Goal: Navigation & Orientation: Find specific page/section

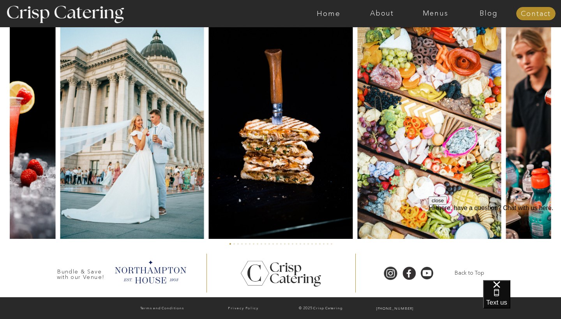
scroll to position [1830, 0]
click at [436, 11] on nav "Menus" at bounding box center [434, 14] width 53 height 8
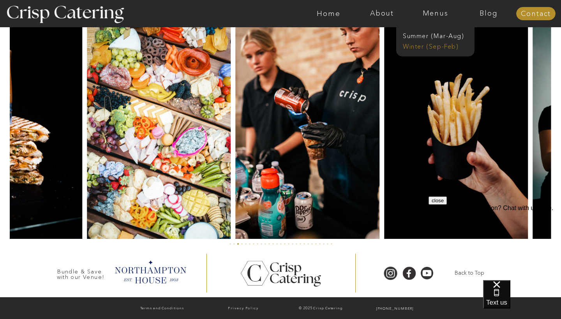
click at [440, 47] on nav "Winter (Sep-Feb)" at bounding box center [435, 45] width 64 height 7
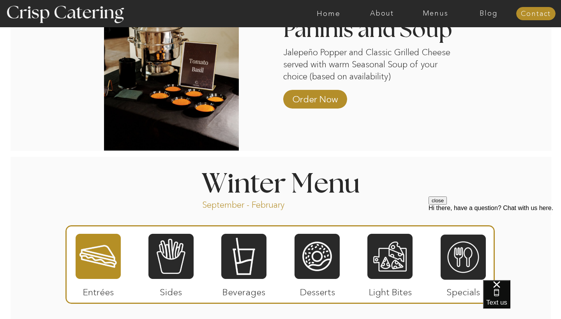
scroll to position [701, 0]
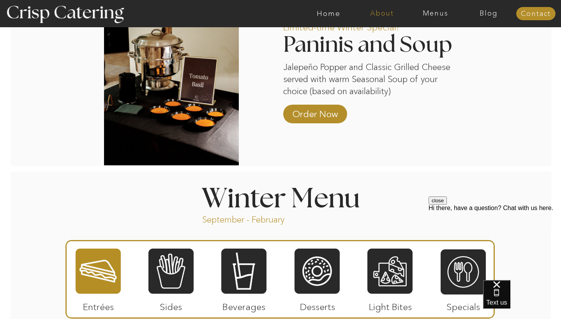
click at [390, 16] on nav "About" at bounding box center [381, 14] width 53 height 8
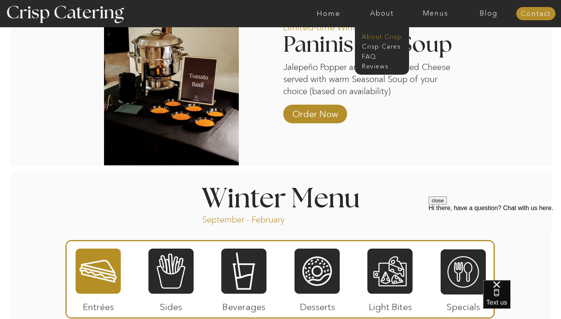
click at [388, 34] on nav "About Crisp" at bounding box center [384, 35] width 45 height 7
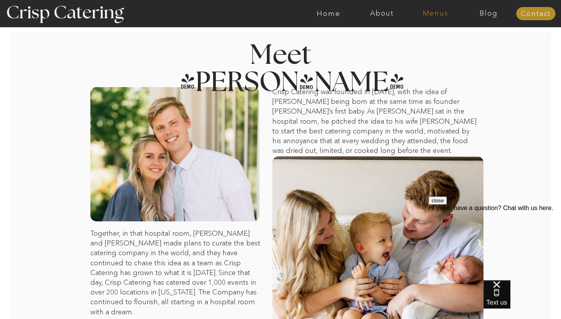
click at [427, 11] on nav "Menus" at bounding box center [434, 14] width 53 height 8
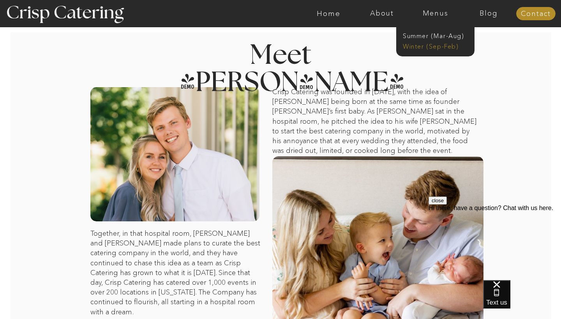
click at [421, 46] on nav "Winter (Sep-Feb)" at bounding box center [435, 45] width 64 height 7
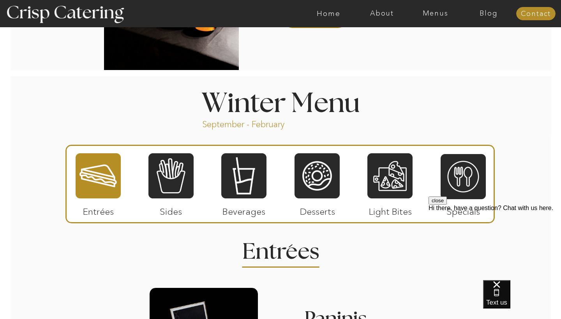
scroll to position [797, 0]
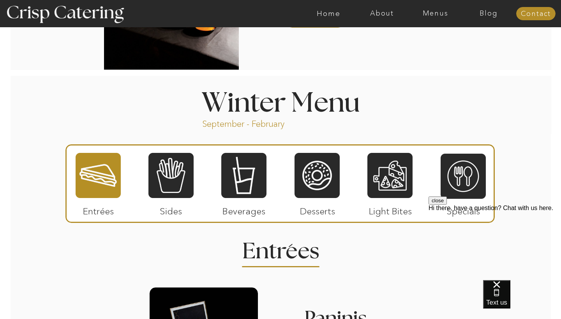
click at [101, 196] on div at bounding box center [98, 175] width 45 height 47
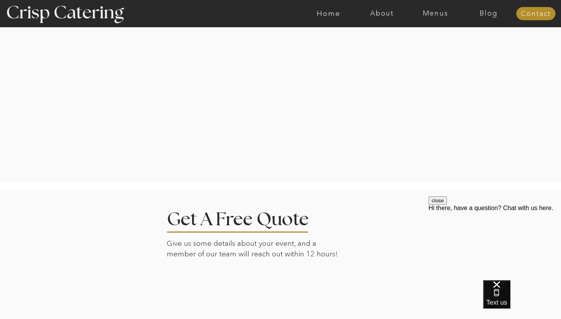
scroll to position [1726, 0]
